Goal: Information Seeking & Learning: Understand process/instructions

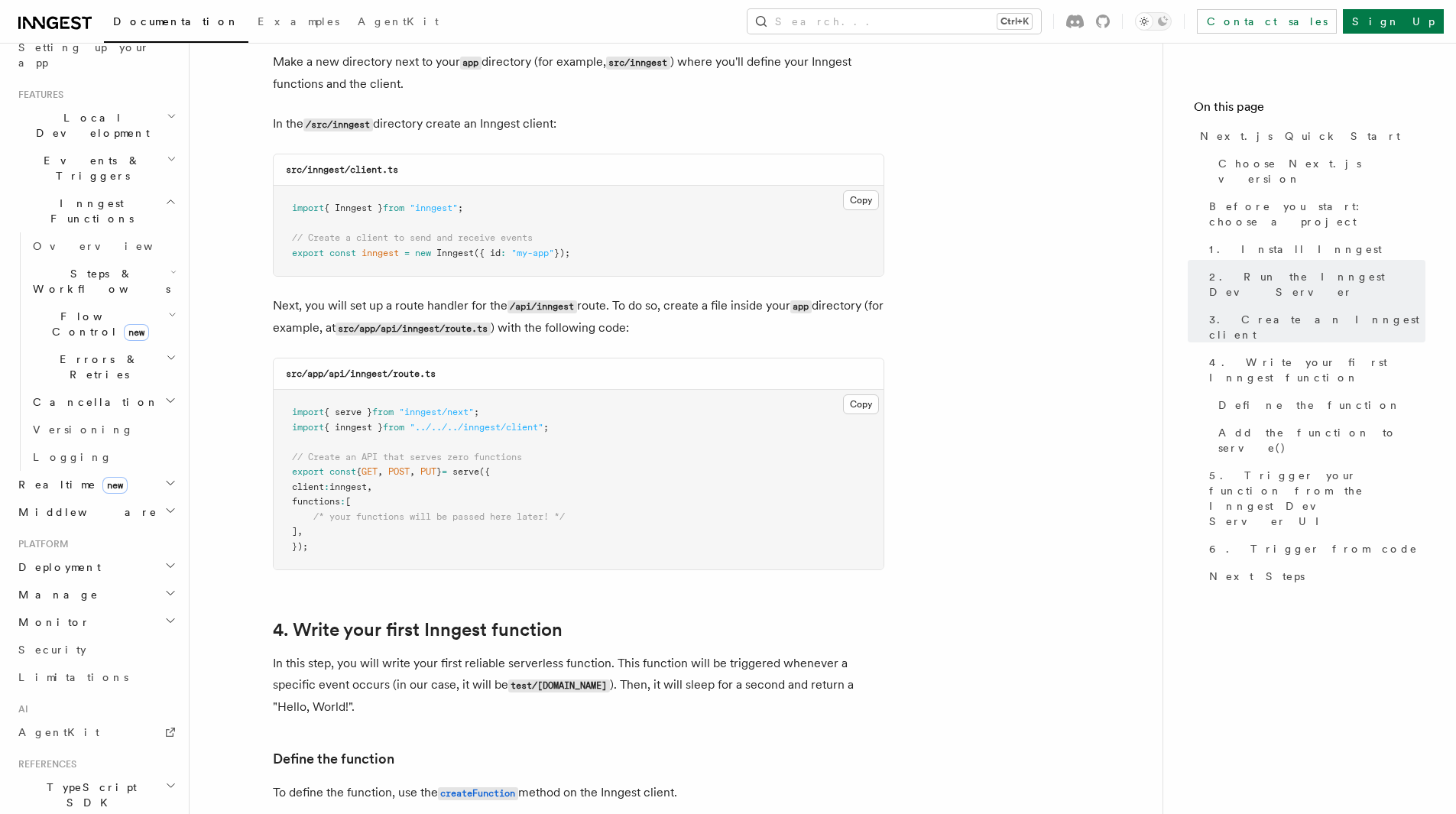
scroll to position [305, 0]
click at [164, 553] on icon "button" at bounding box center [170, 559] width 12 height 12
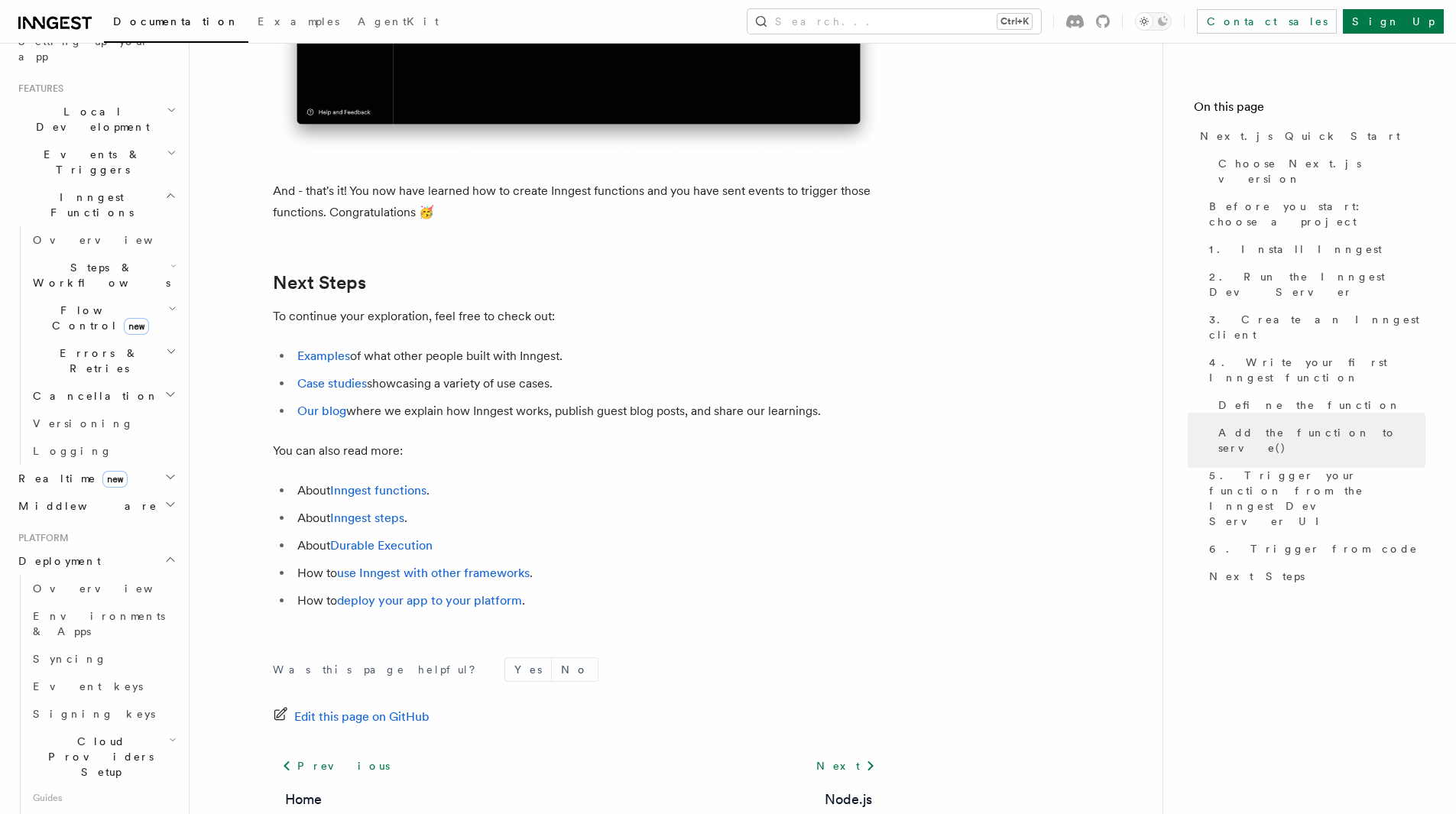
scroll to position [9402, 0]
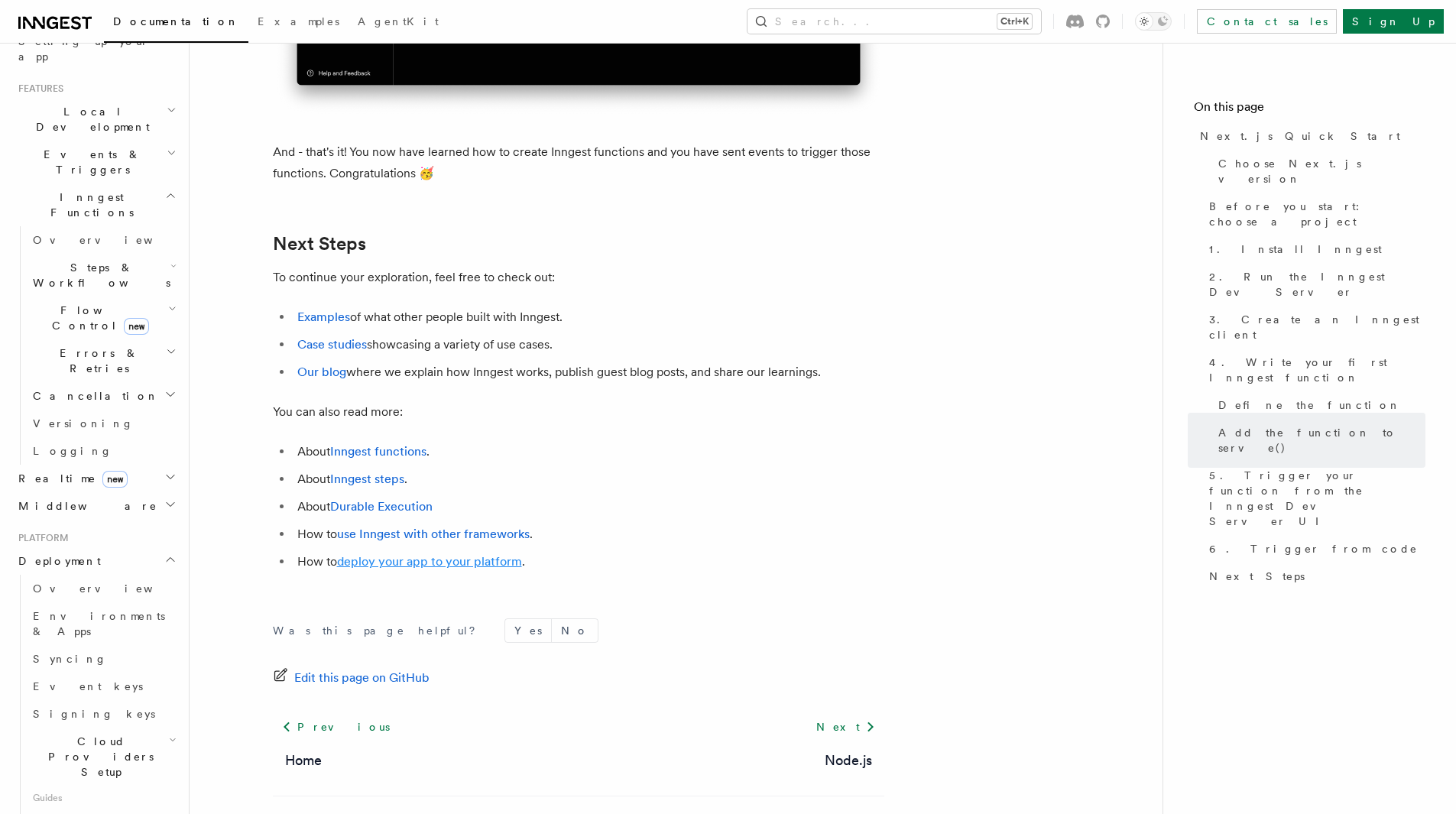
click at [440, 569] on link "deploy your app to your platform" at bounding box center [429, 562] width 185 height 15
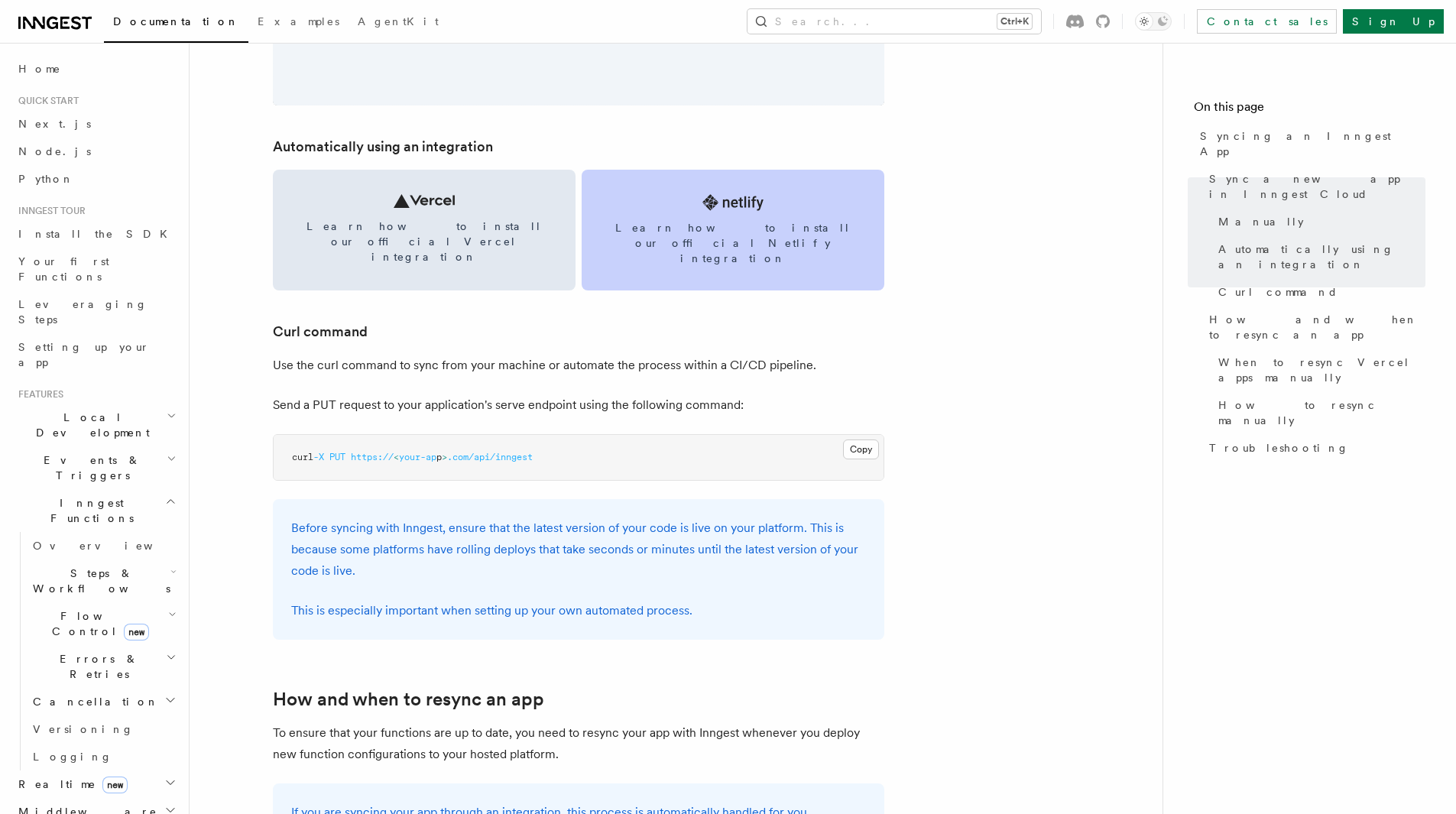
scroll to position [2064, 0]
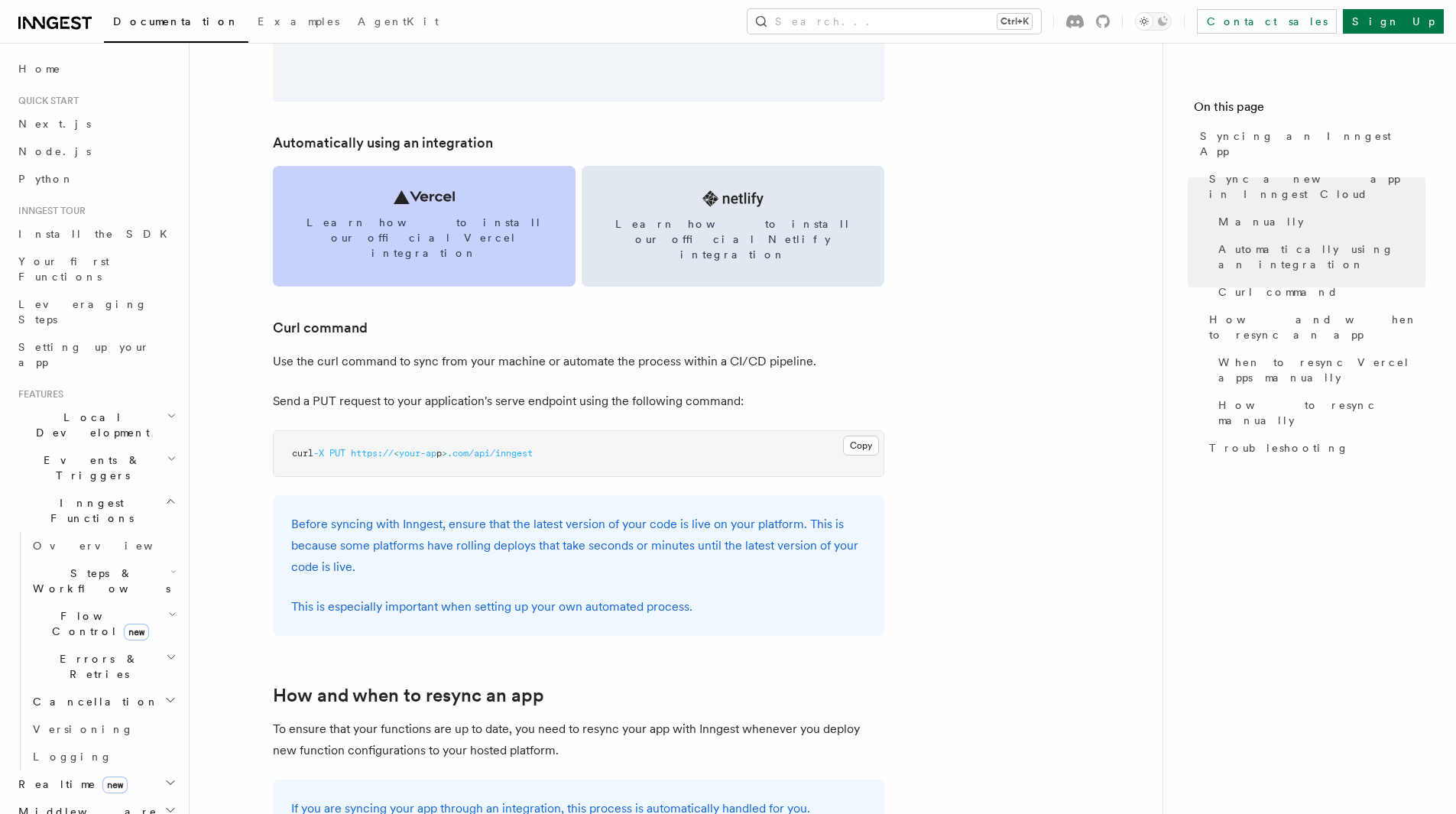
click at [422, 204] on link "Learn how to install our official Vercel integration" at bounding box center [424, 226] width 303 height 121
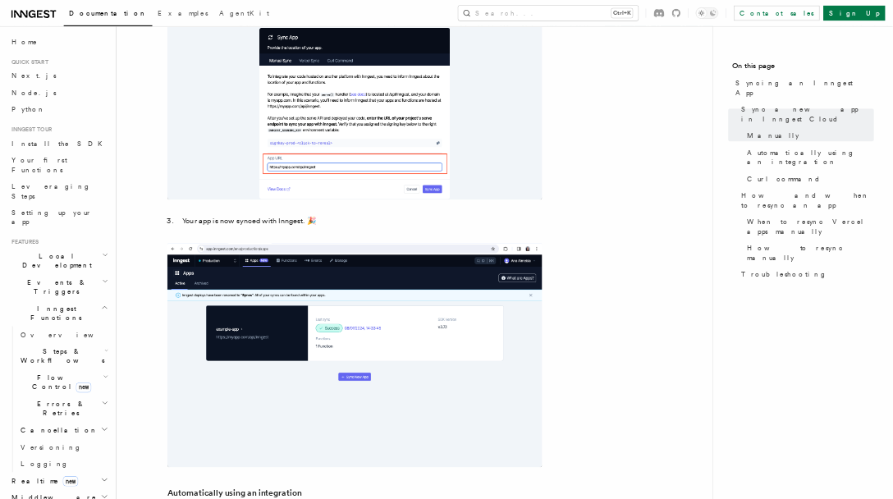
scroll to position [1477, 0]
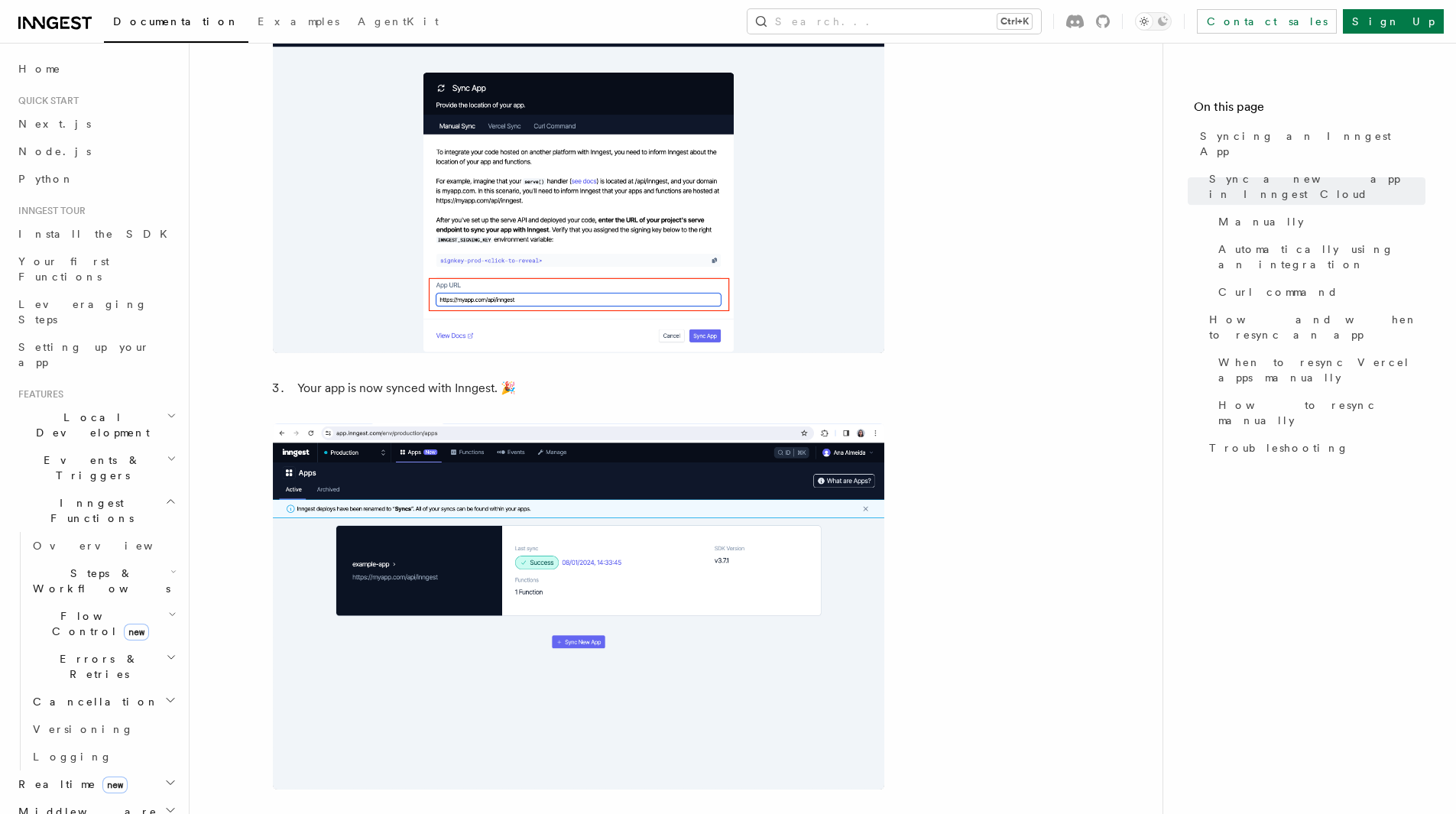
click at [523, 302] on img at bounding box center [578, 170] width 612 height 366
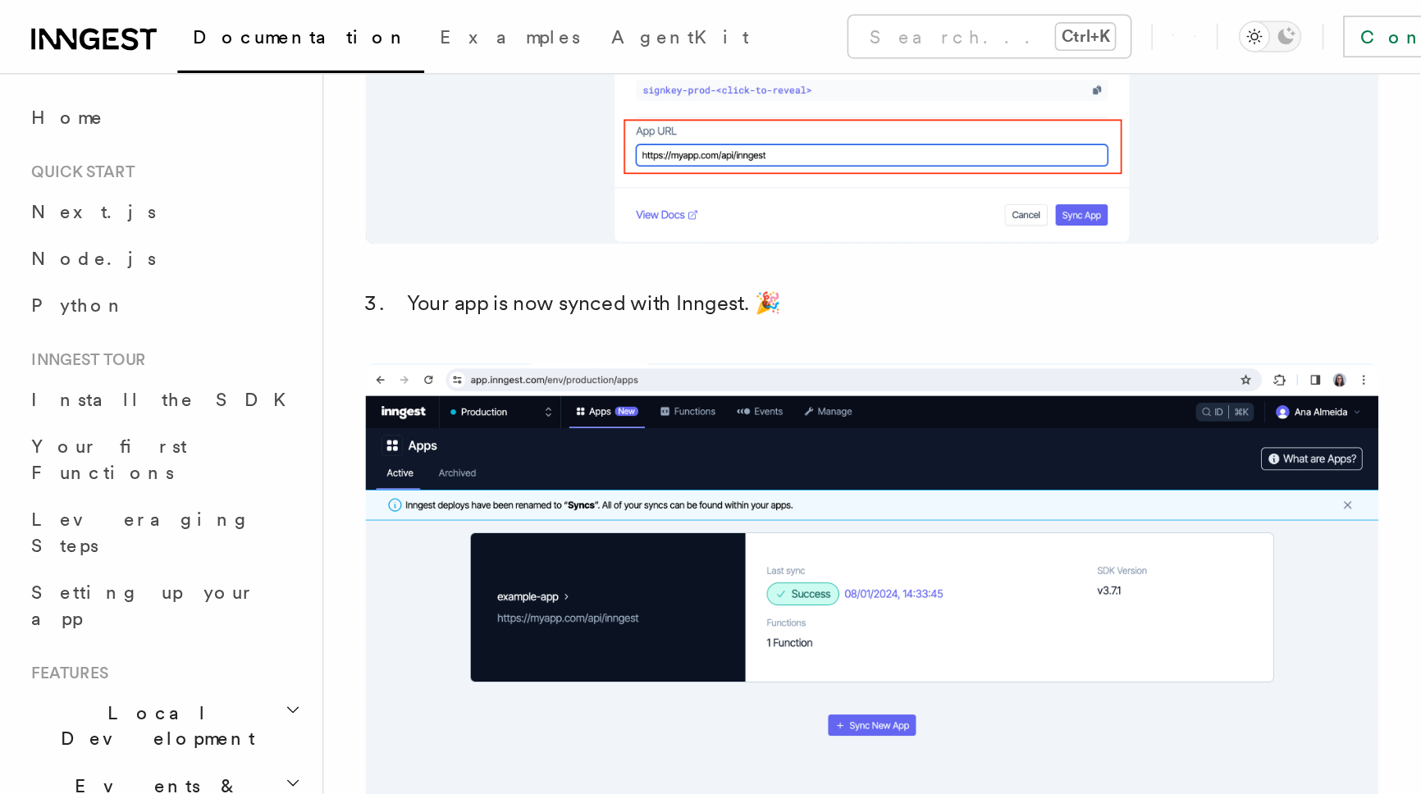
scroll to position [1806, 0]
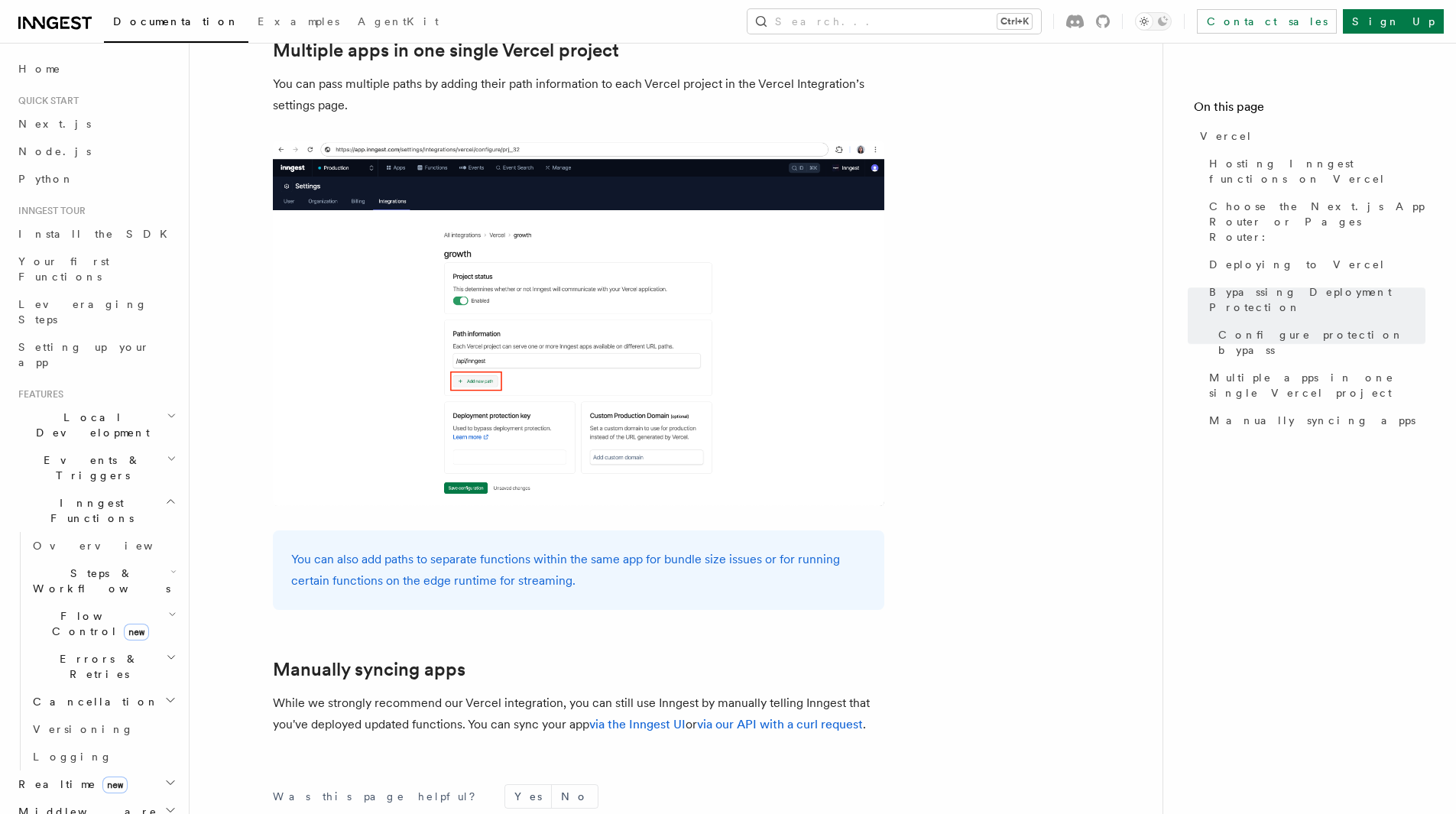
scroll to position [2395, 0]
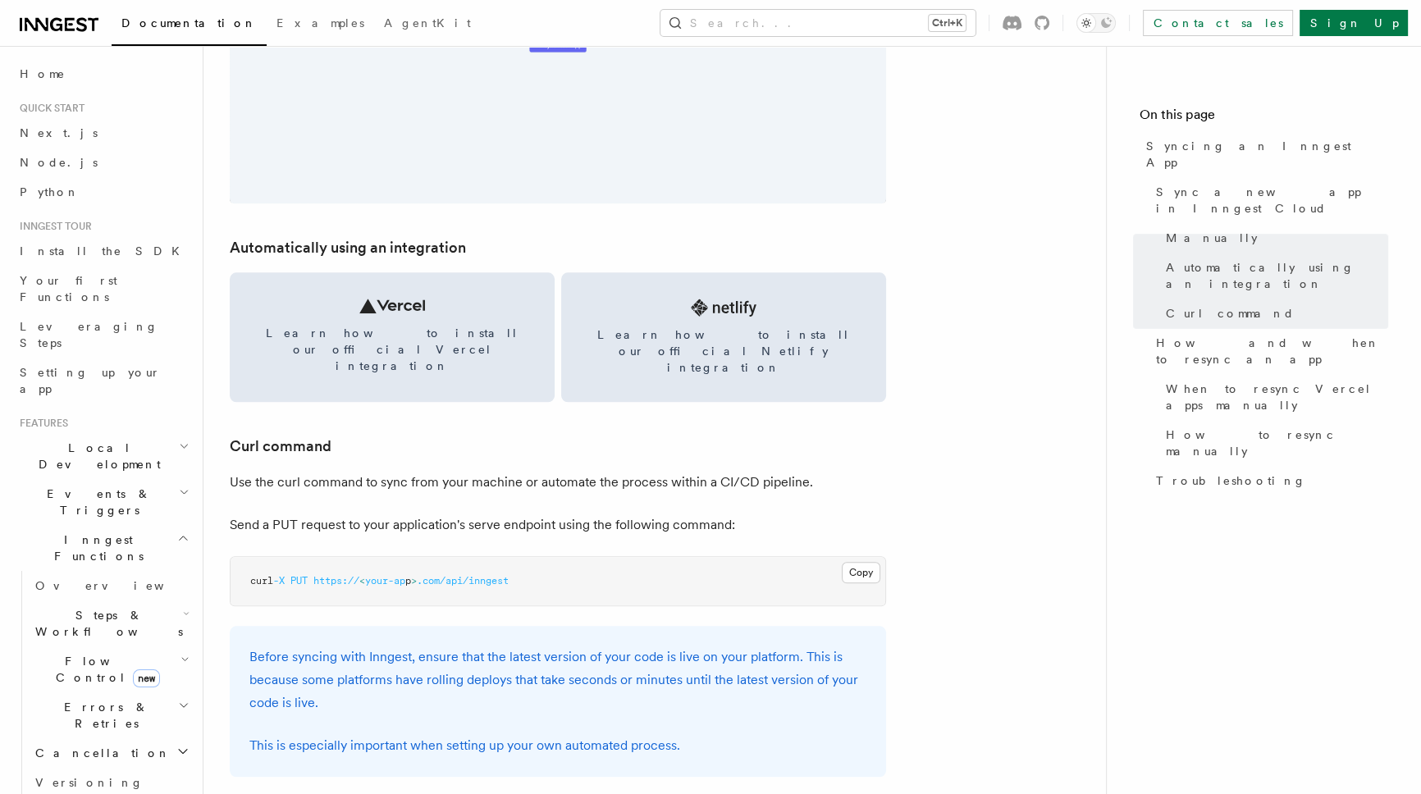
scroll to position [2117, 0]
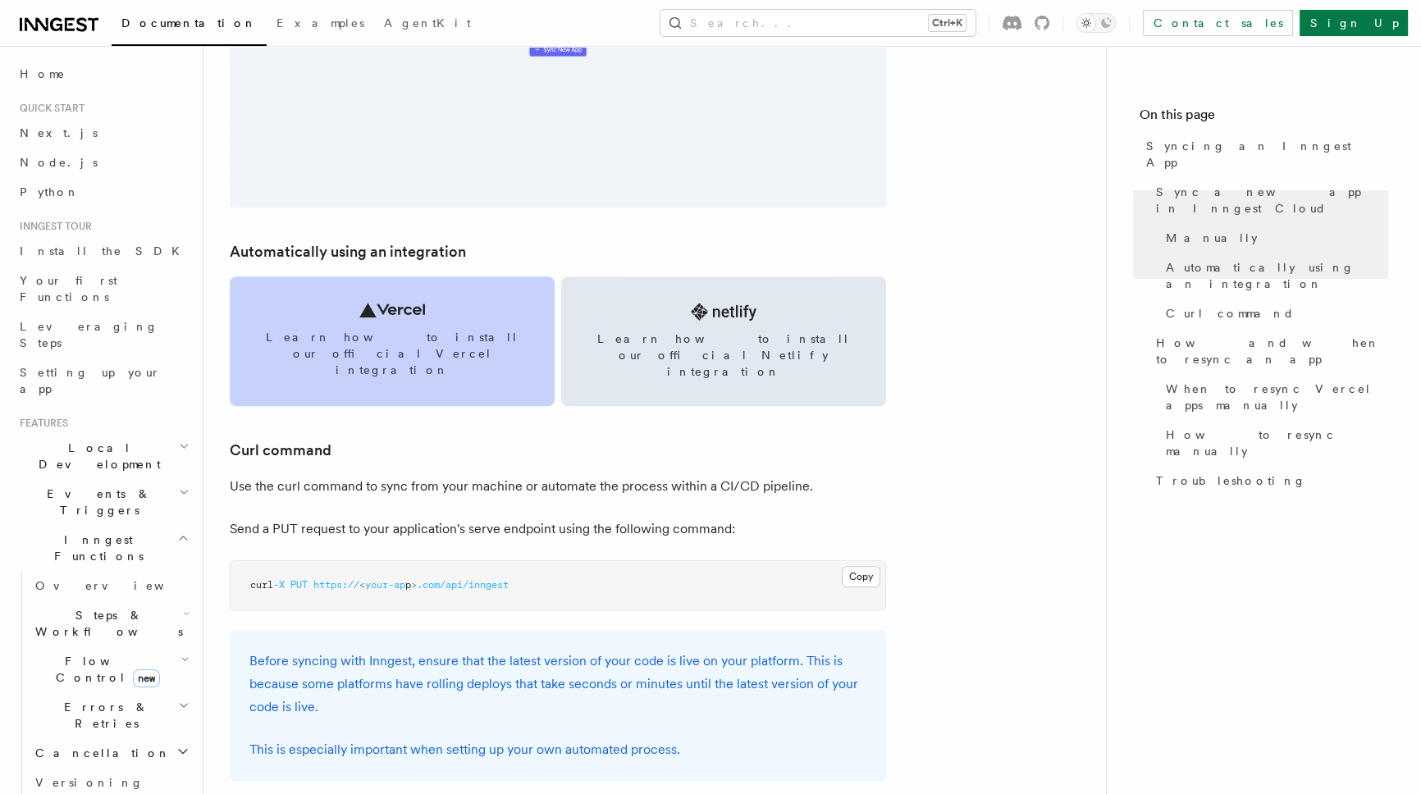
click at [385, 329] on span "Learn how to install our official Vercel integration" at bounding box center [392, 353] width 286 height 49
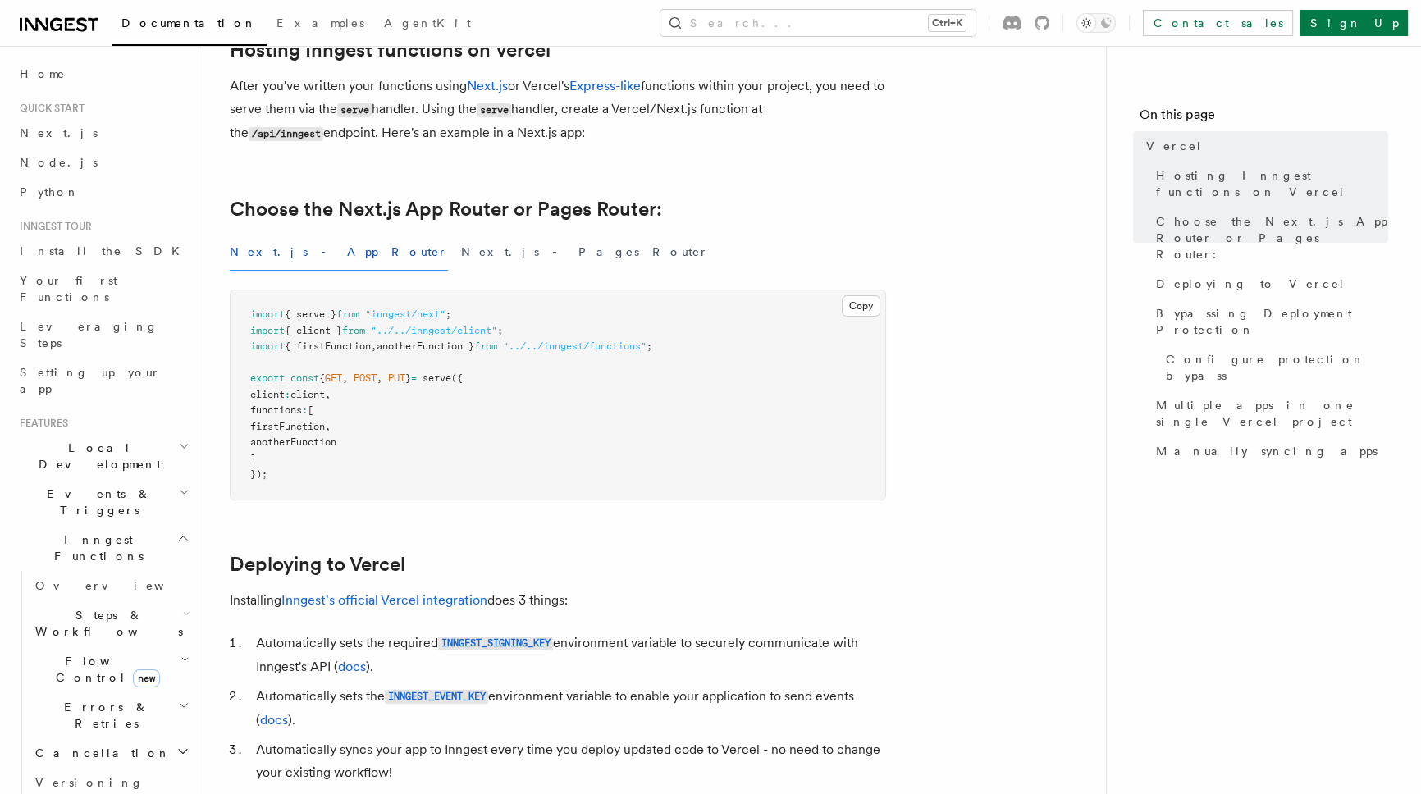
scroll to position [522, 0]
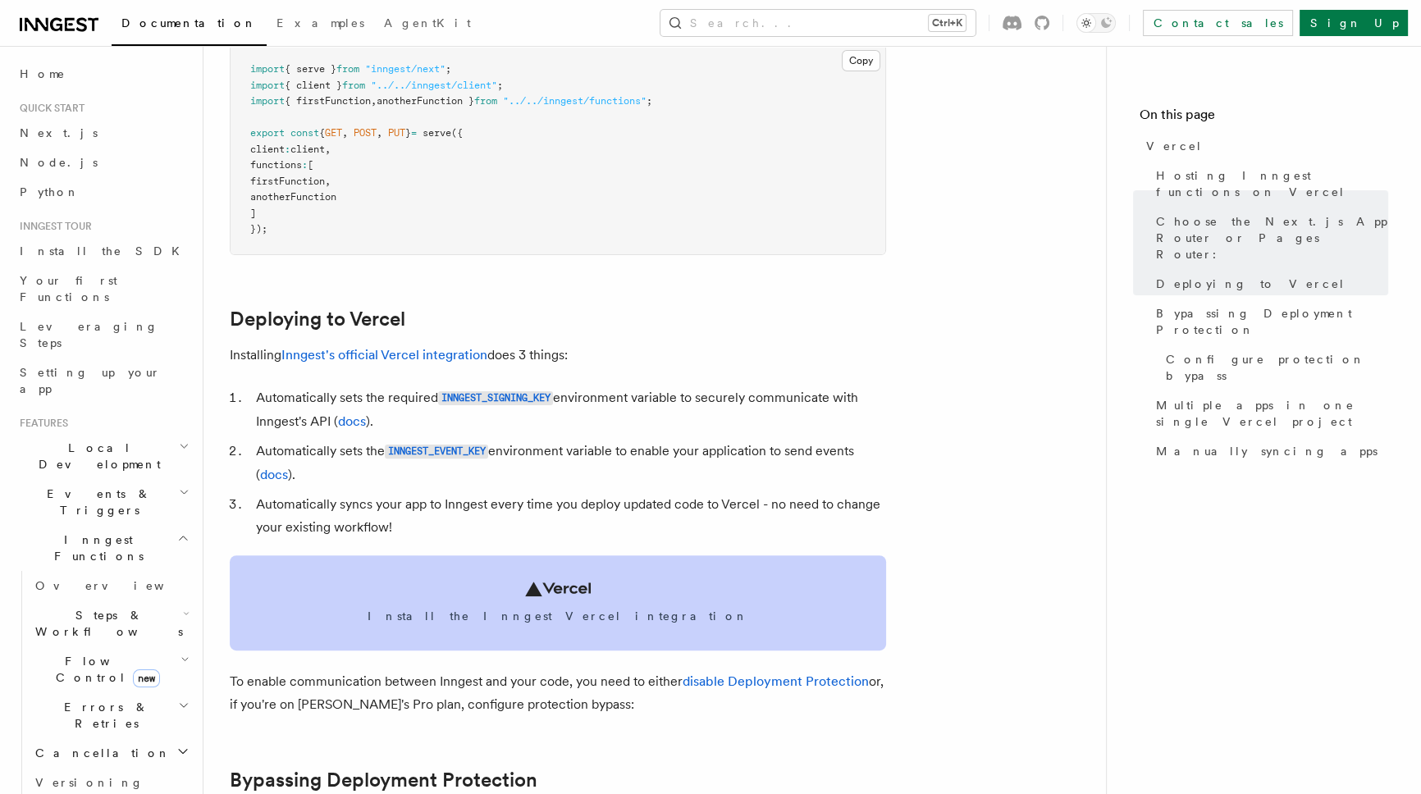
click at [586, 590] on icon at bounding box center [558, 589] width 66 height 15
